Goal: Information Seeking & Learning: Learn about a topic

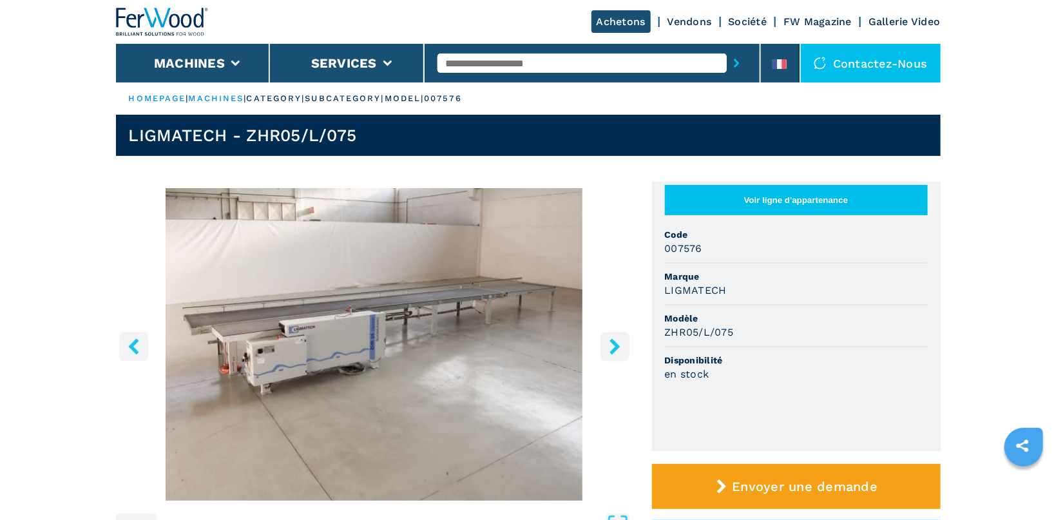
click at [609, 344] on icon "right-button" at bounding box center [615, 346] width 16 height 16
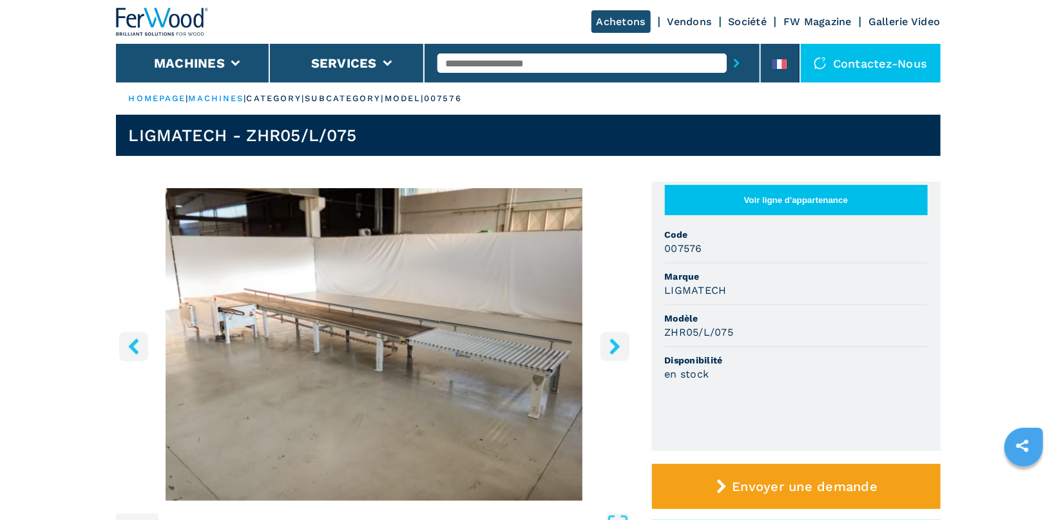
click at [371, 327] on img "Go to Slide 2" at bounding box center [374, 344] width 517 height 313
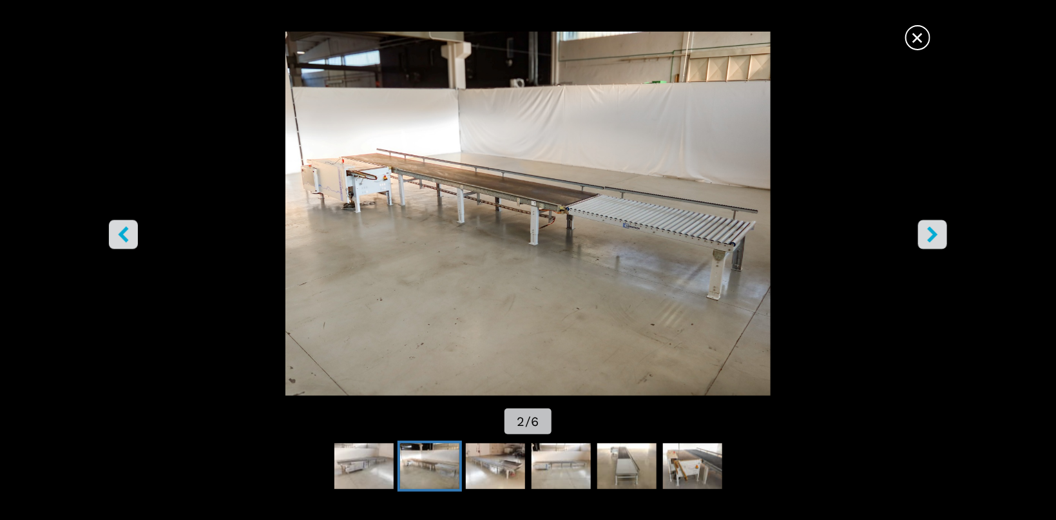
click at [934, 233] on icon "right-button" at bounding box center [933, 234] width 10 height 16
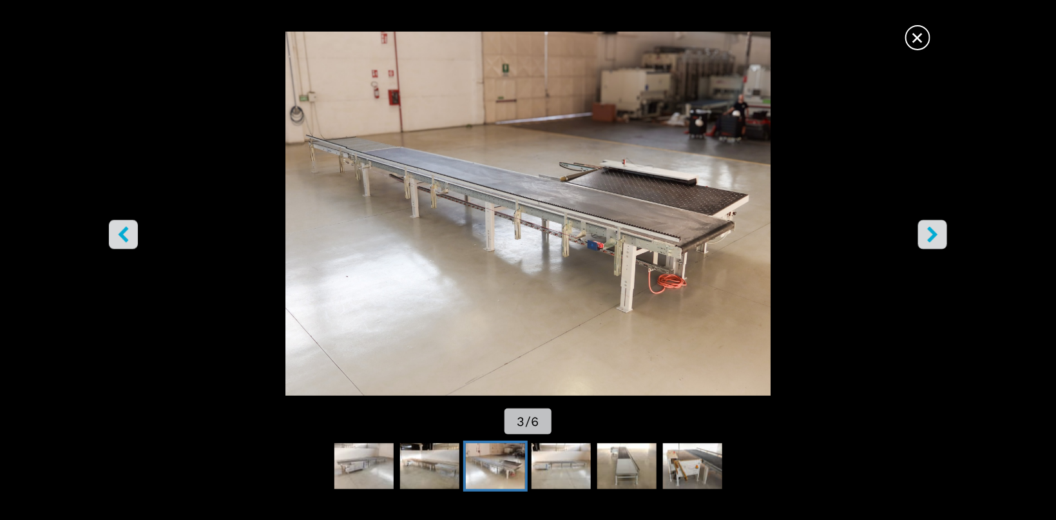
click at [690, 243] on img "Go to Slide 3" at bounding box center [528, 214] width 951 height 364
click at [929, 231] on icon "right-button" at bounding box center [933, 234] width 16 height 16
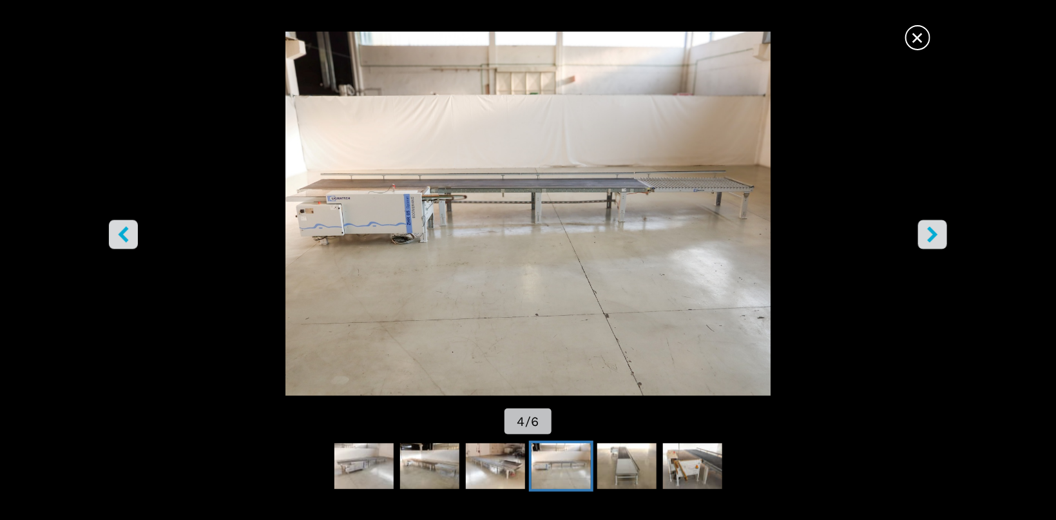
click at [929, 231] on icon "right-button" at bounding box center [933, 234] width 16 height 16
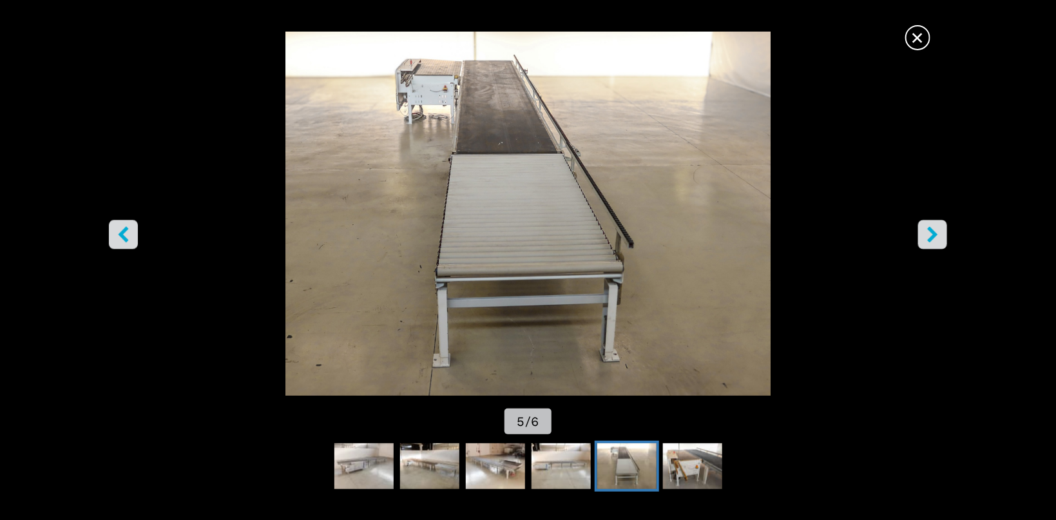
click at [929, 231] on icon "right-button" at bounding box center [933, 234] width 16 height 16
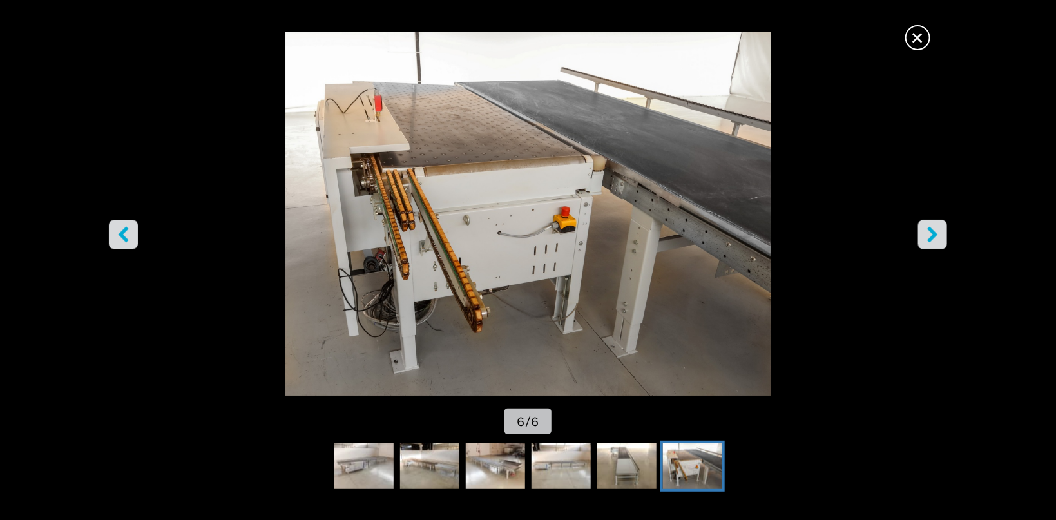
click at [929, 231] on icon "right-button" at bounding box center [933, 234] width 16 height 16
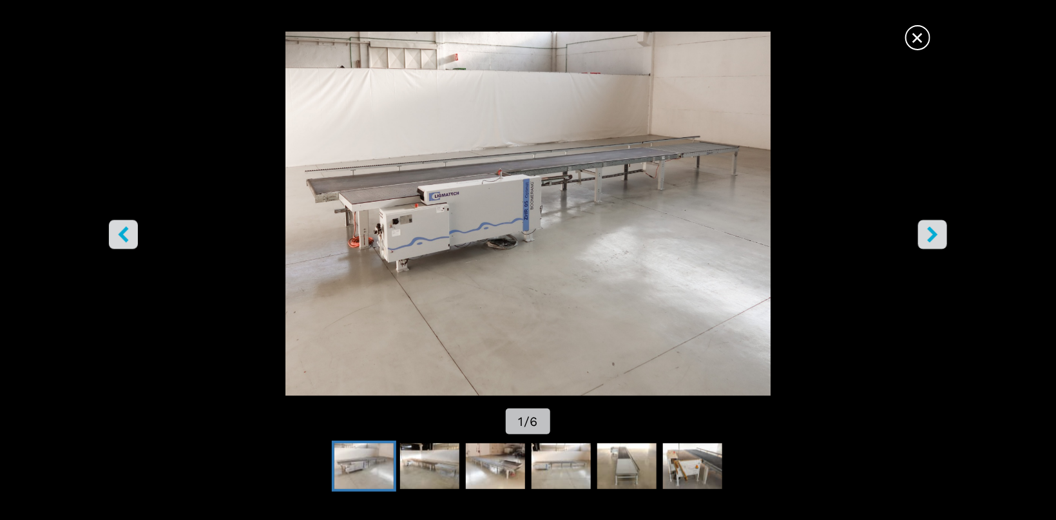
click at [929, 231] on icon "right-button" at bounding box center [933, 234] width 16 height 16
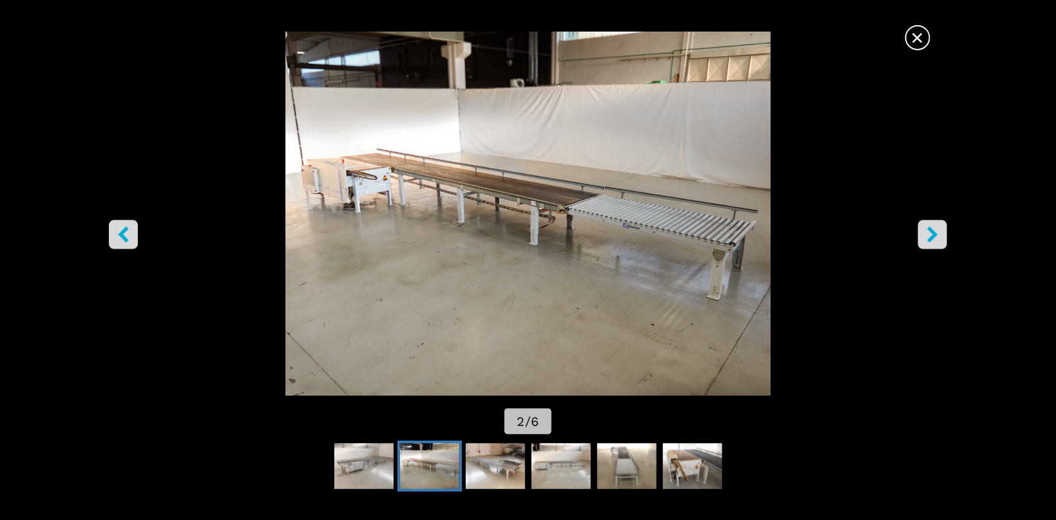
click at [918, 35] on span "×" at bounding box center [918, 35] width 23 height 23
